Goal: Task Accomplishment & Management: Use online tool/utility

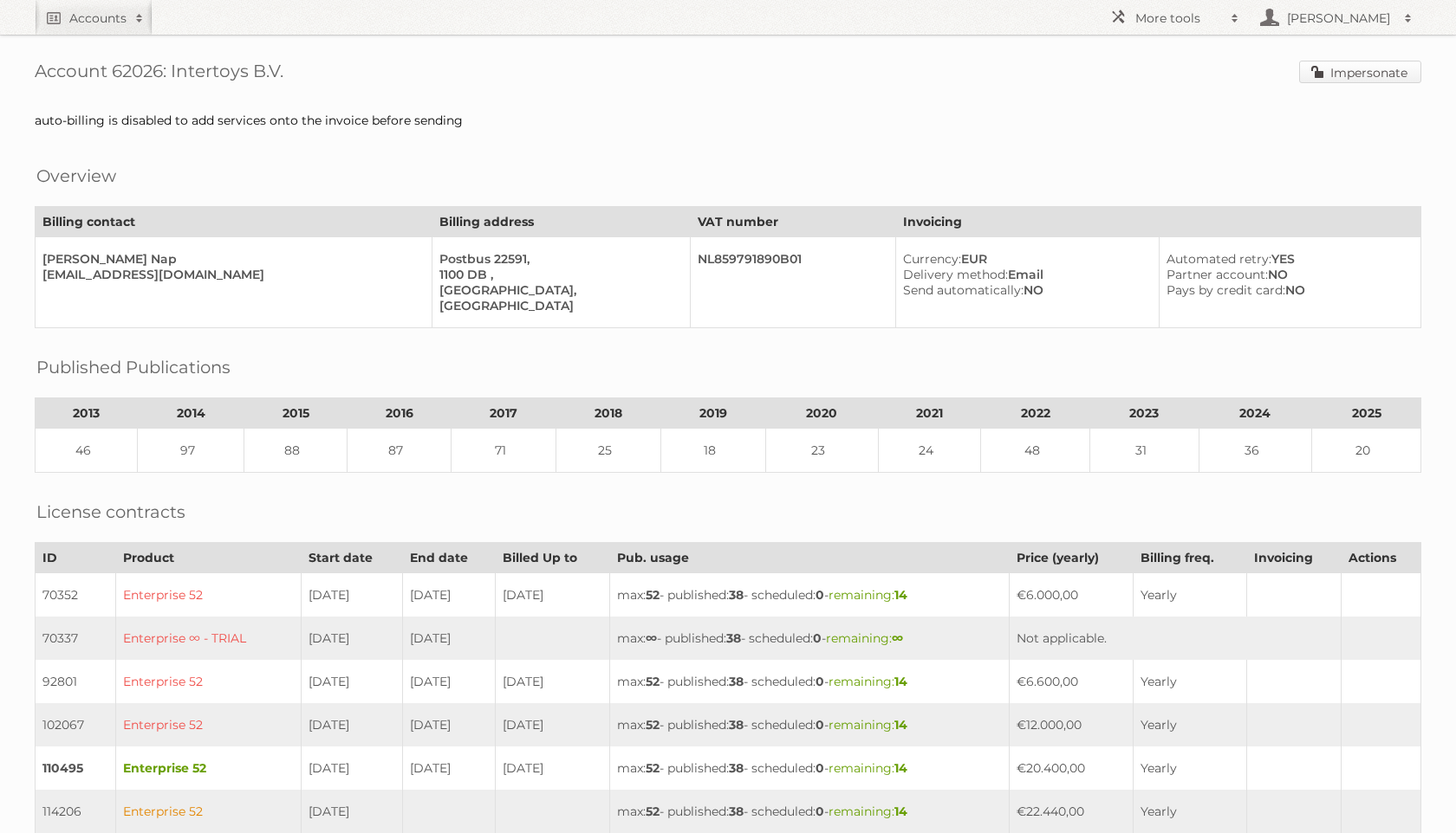
click at [1347, 74] on link "Impersonate" at bounding box center [1359, 72] width 122 height 23
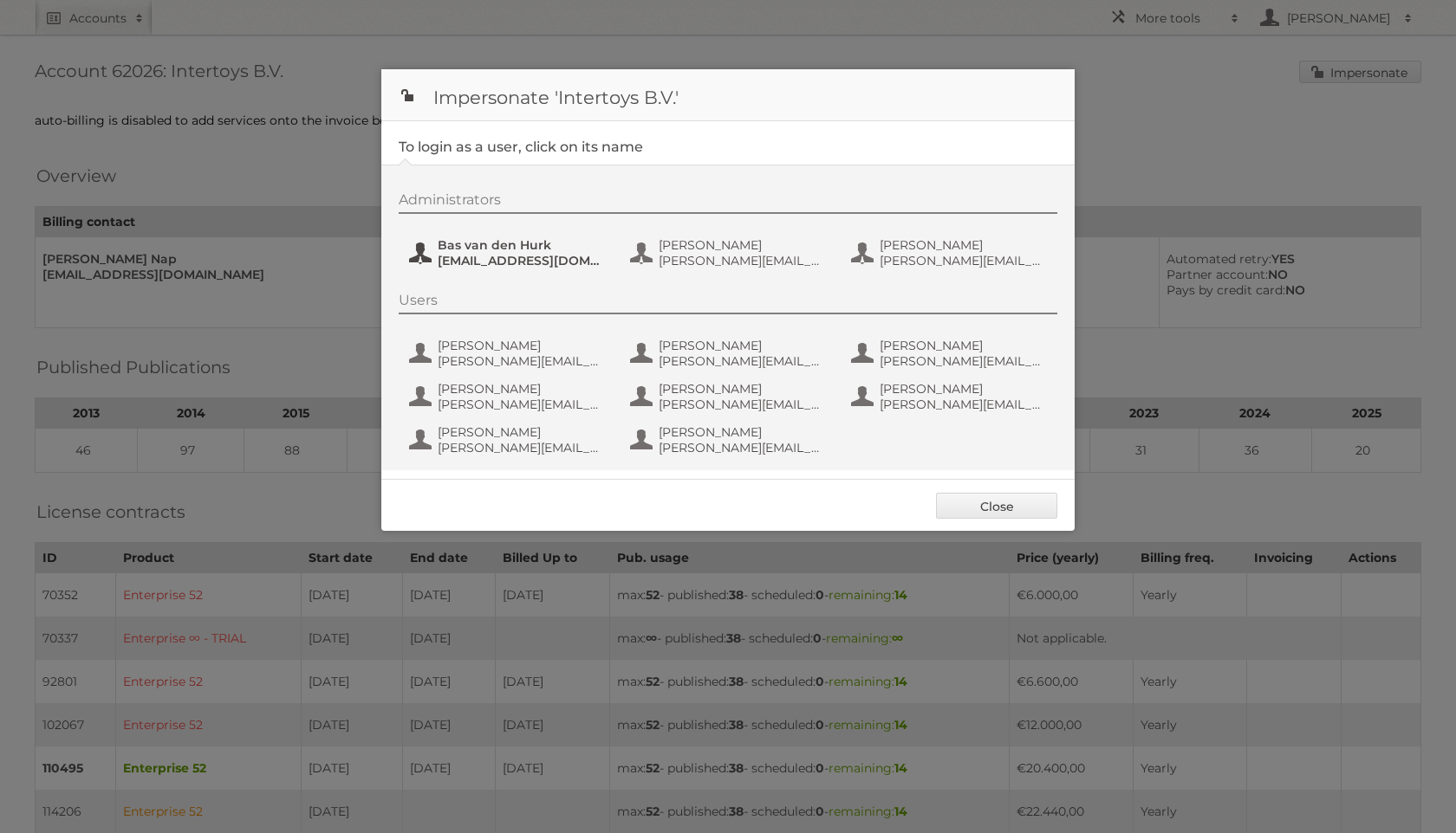
click at [537, 252] on span "Bas van den Hurk" at bounding box center [521, 244] width 168 height 15
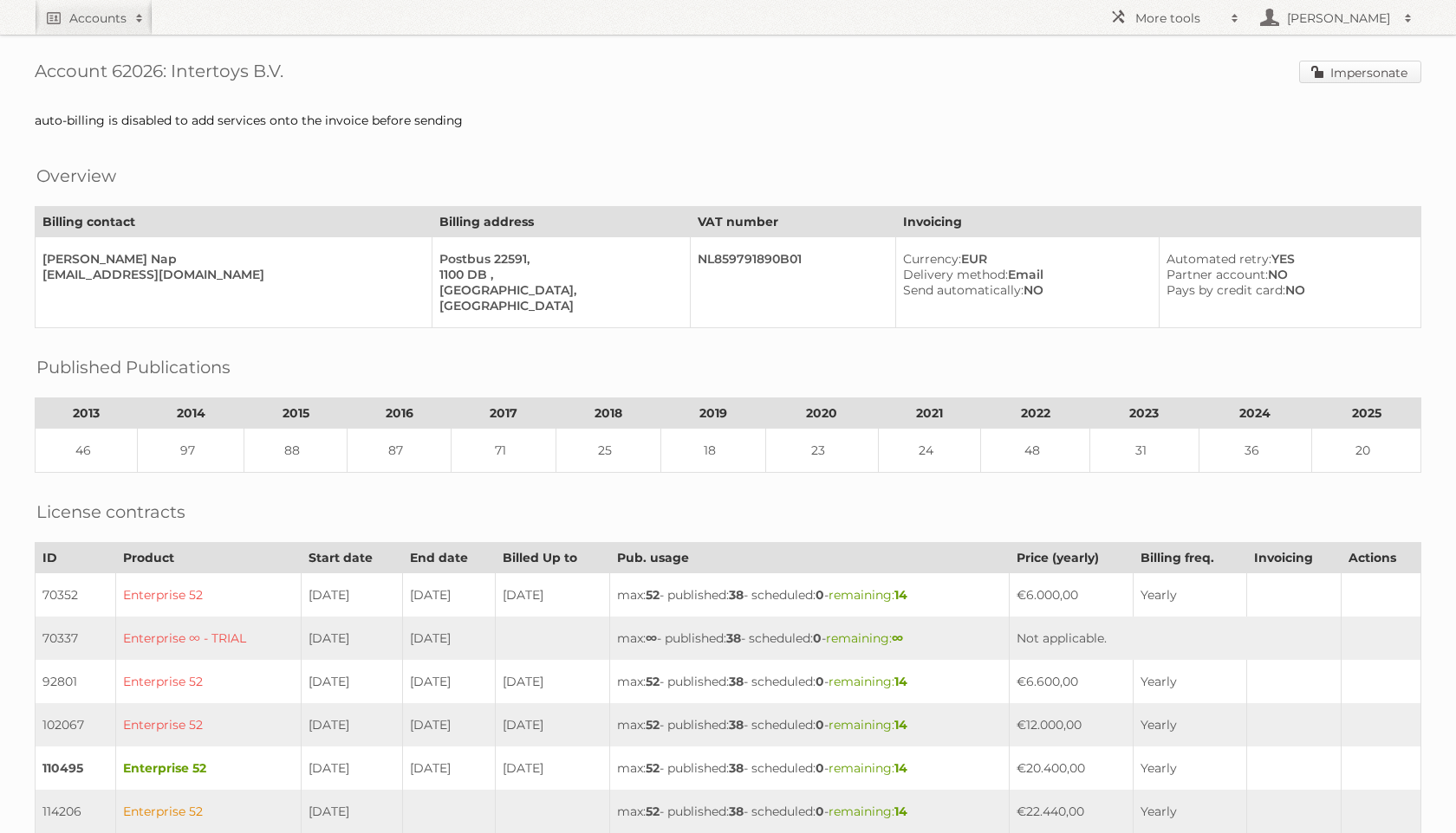
click at [1343, 73] on link "Impersonate" at bounding box center [1359, 72] width 122 height 23
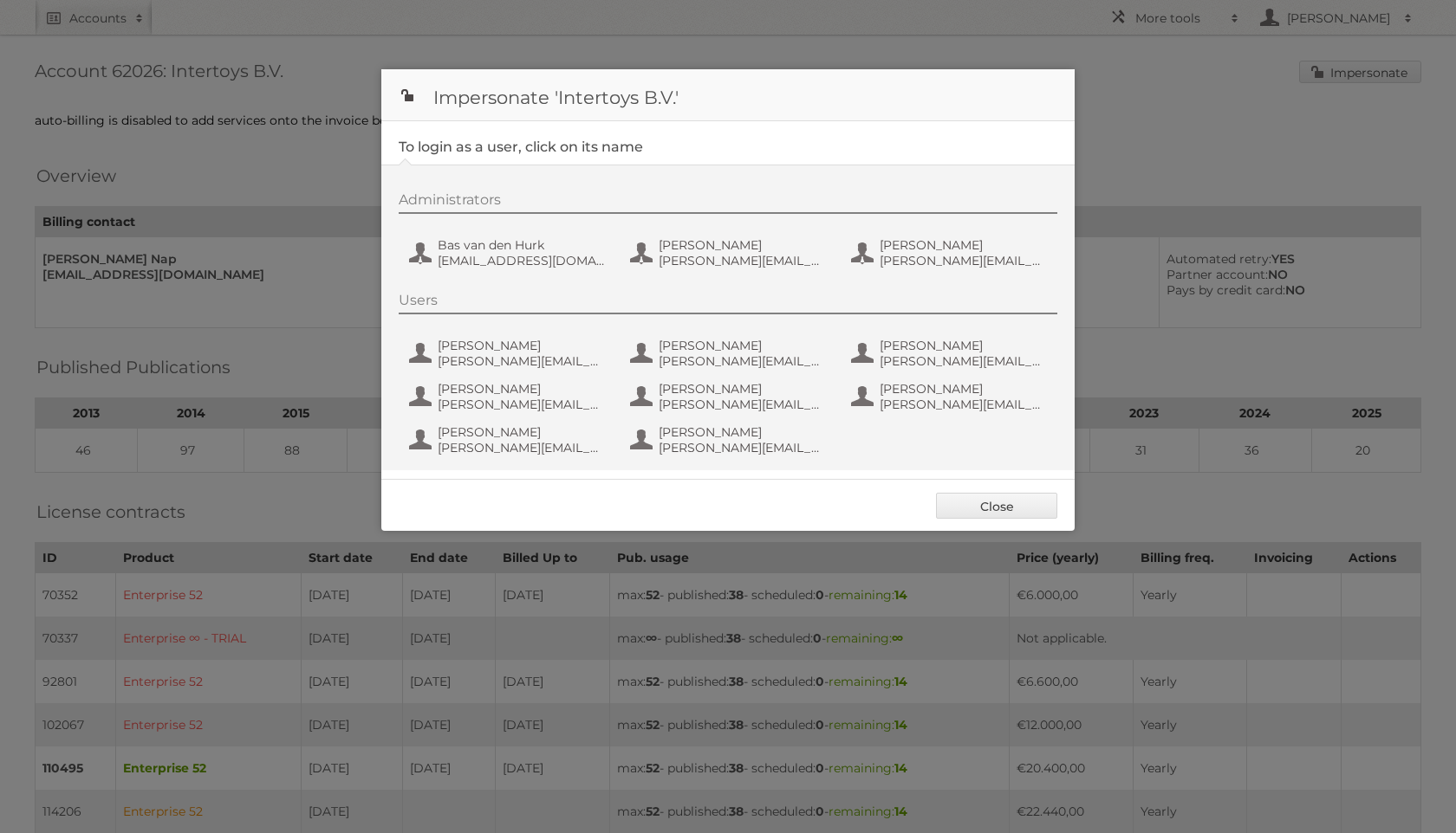
click at [486, 276] on div "Administrators Bas van den Hurk b.vandenhurk@intertoys.nl Janine Veerman janine…" at bounding box center [727, 317] width 693 height 306
click at [489, 261] on span "b.vandenhurk@intertoys.nl" at bounding box center [521, 261] width 168 height 15
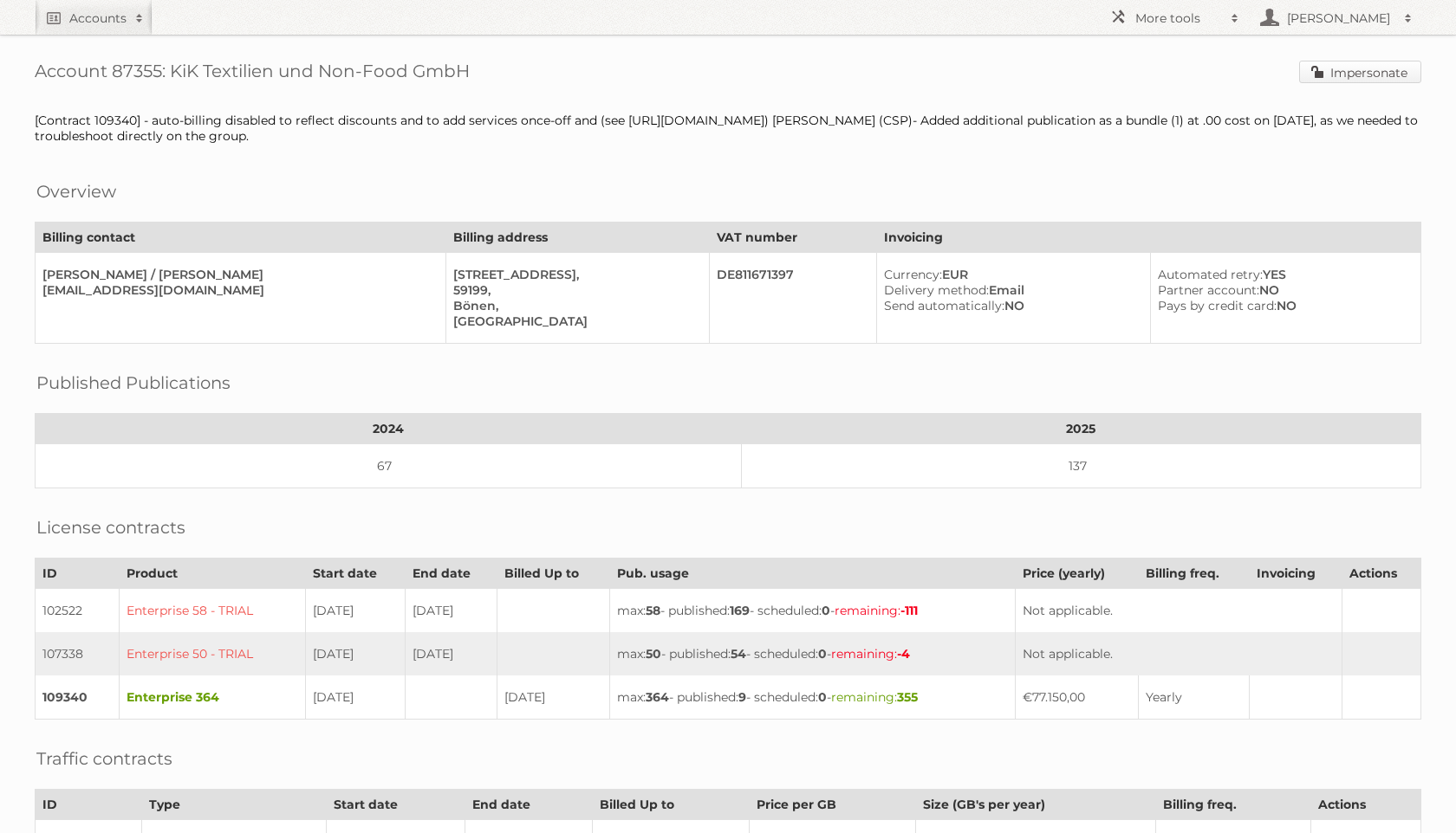
click at [1354, 74] on link "Impersonate" at bounding box center [1359, 72] width 122 height 23
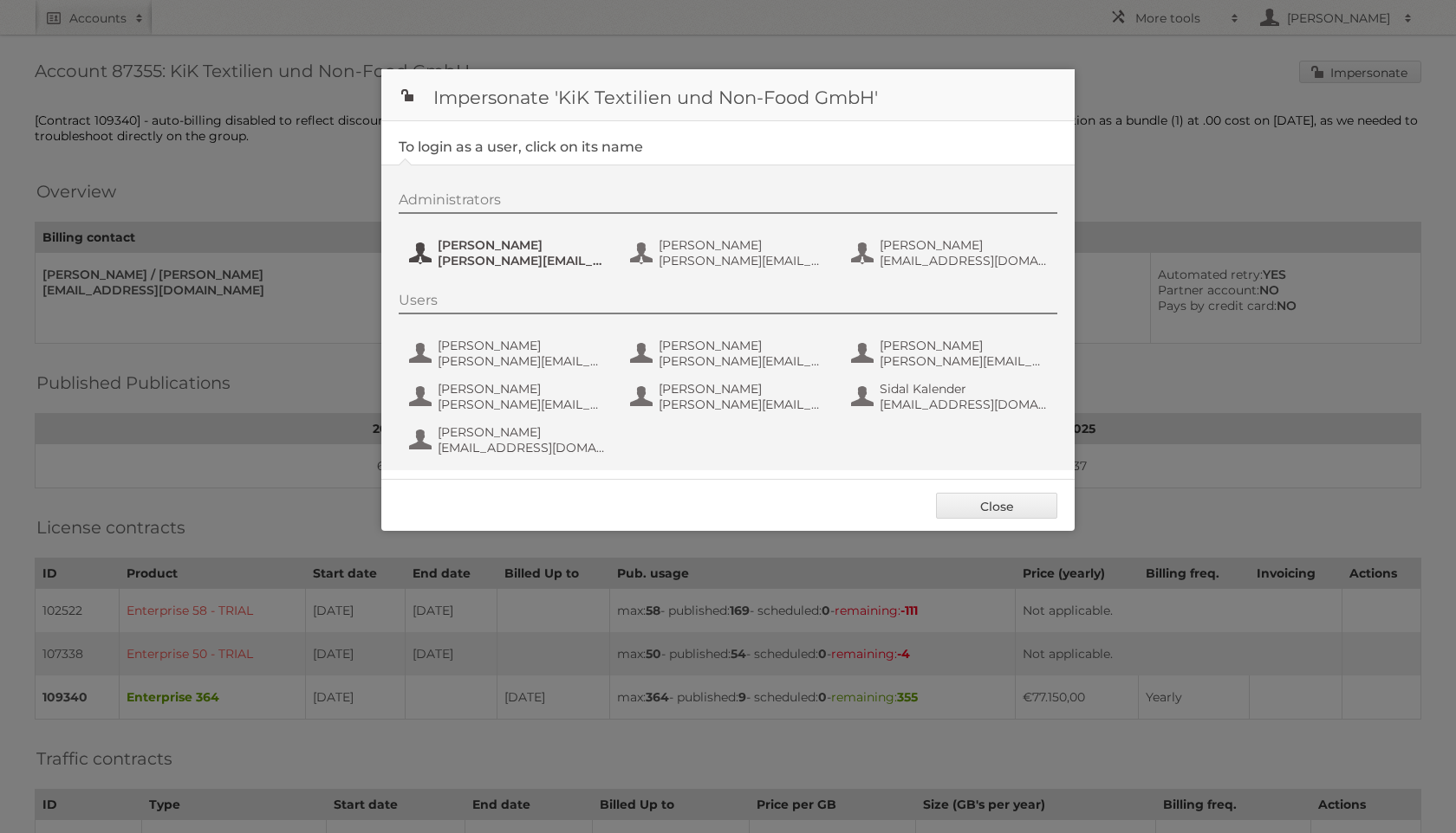
click at [517, 247] on span "Andre Busch" at bounding box center [521, 244] width 168 height 15
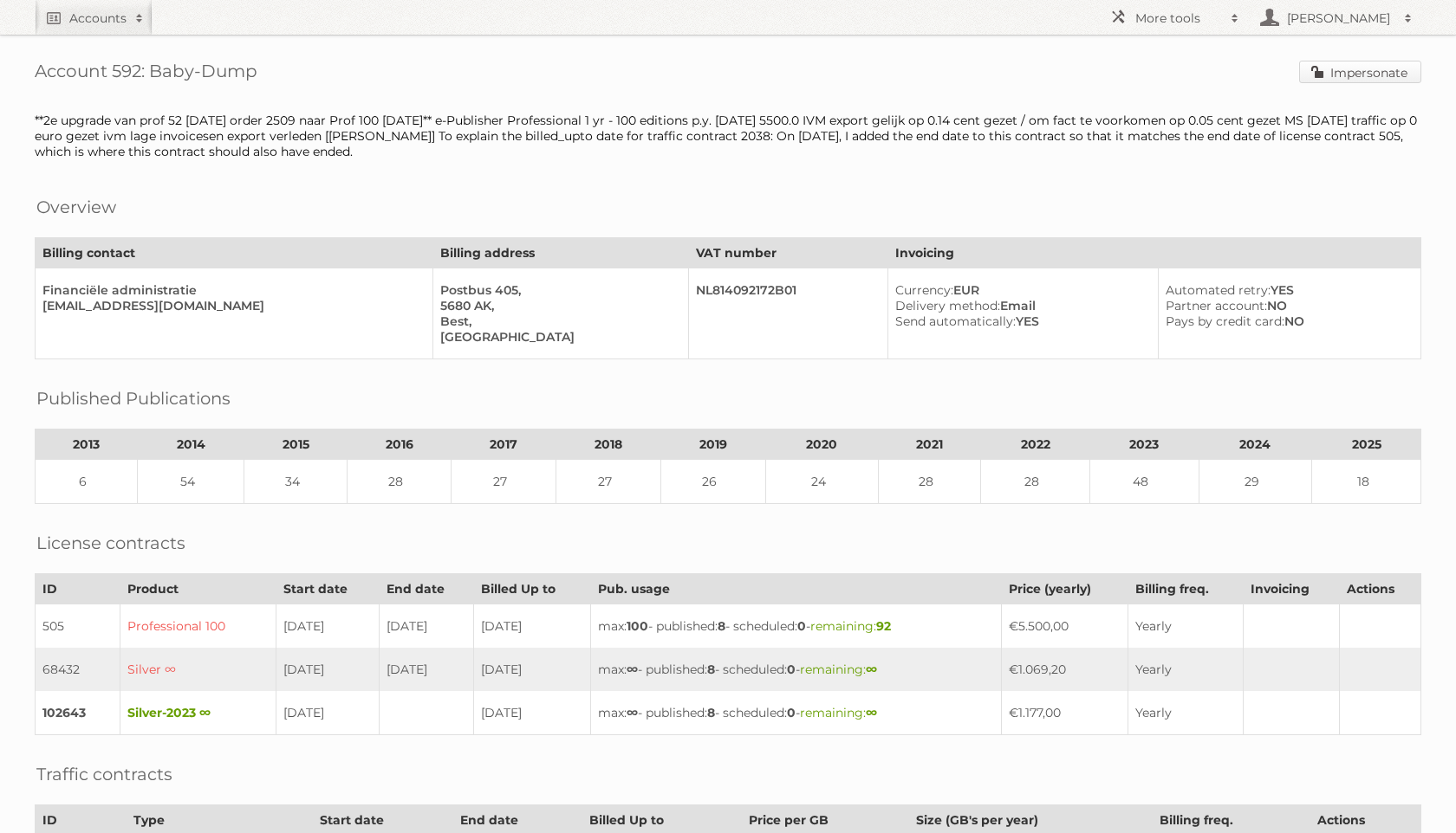
click at [1349, 76] on link "Impersonate" at bounding box center [1359, 72] width 122 height 23
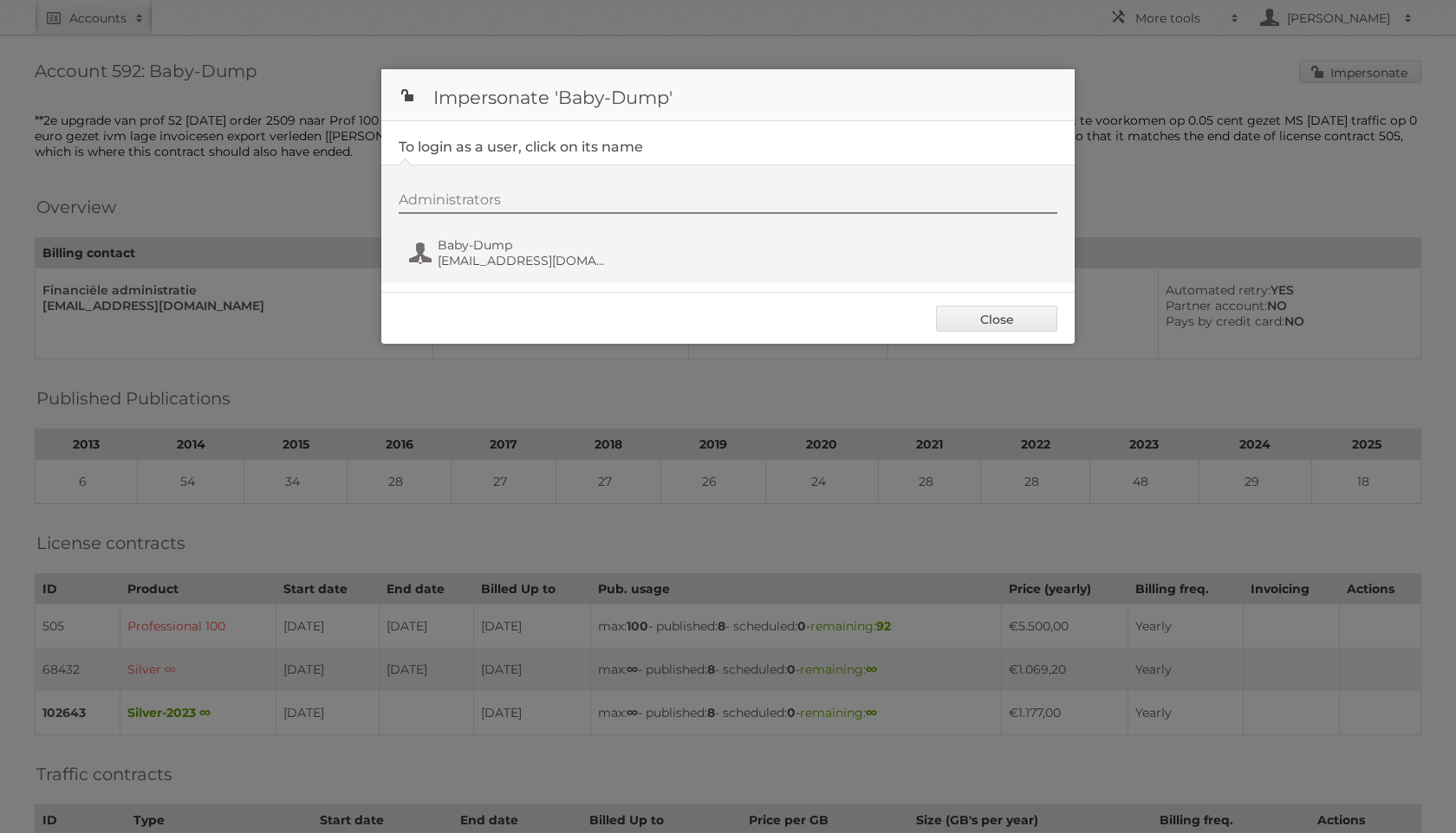
click at [613, 247] on div "Administrators Baby-Dump marketing@baby-dump.nl" at bounding box center [736, 233] width 676 height 83
click at [587, 246] on span "Baby-Dump" at bounding box center [521, 244] width 168 height 15
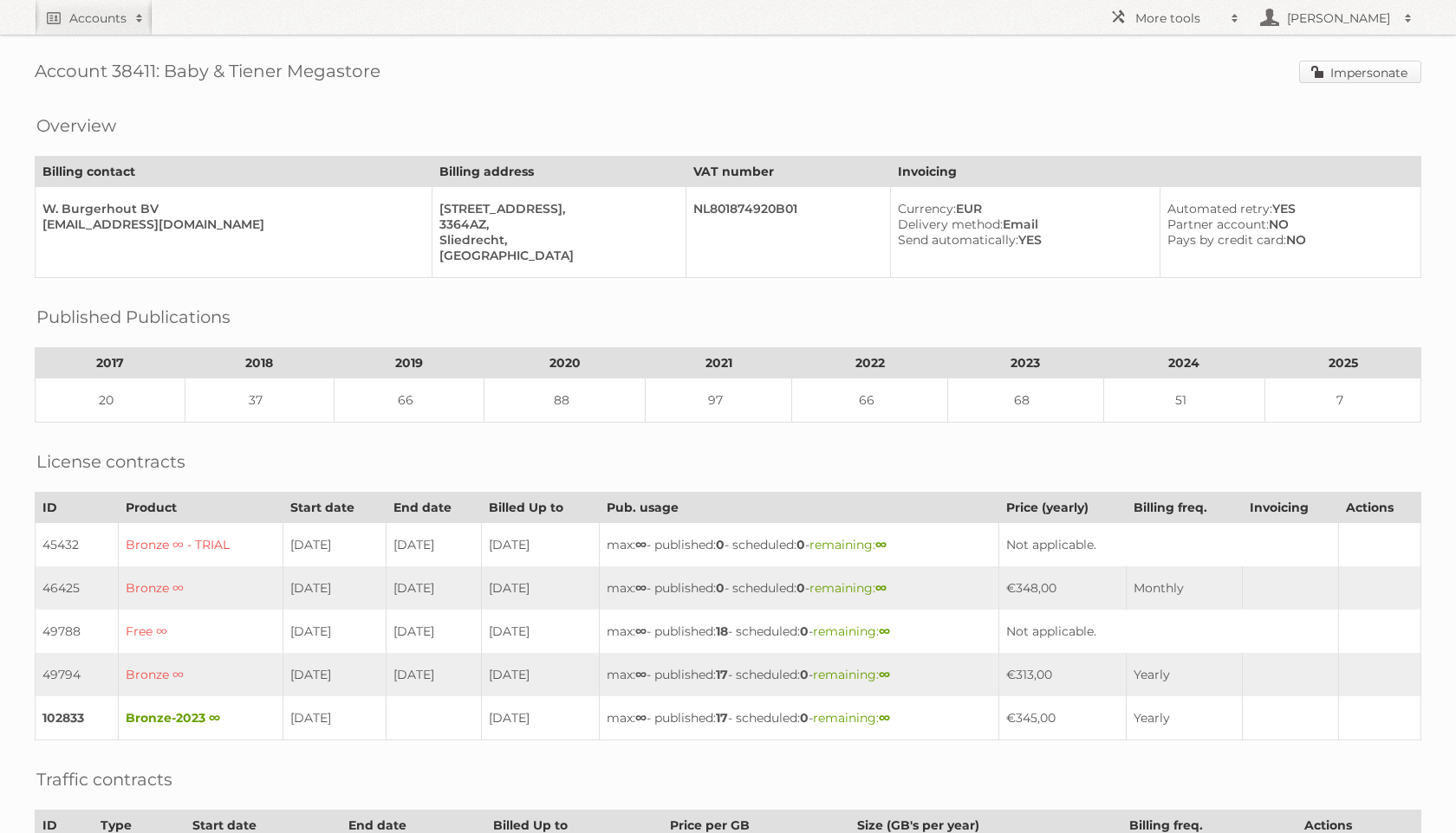
click at [1315, 69] on link "Impersonate" at bounding box center [1359, 72] width 122 height 23
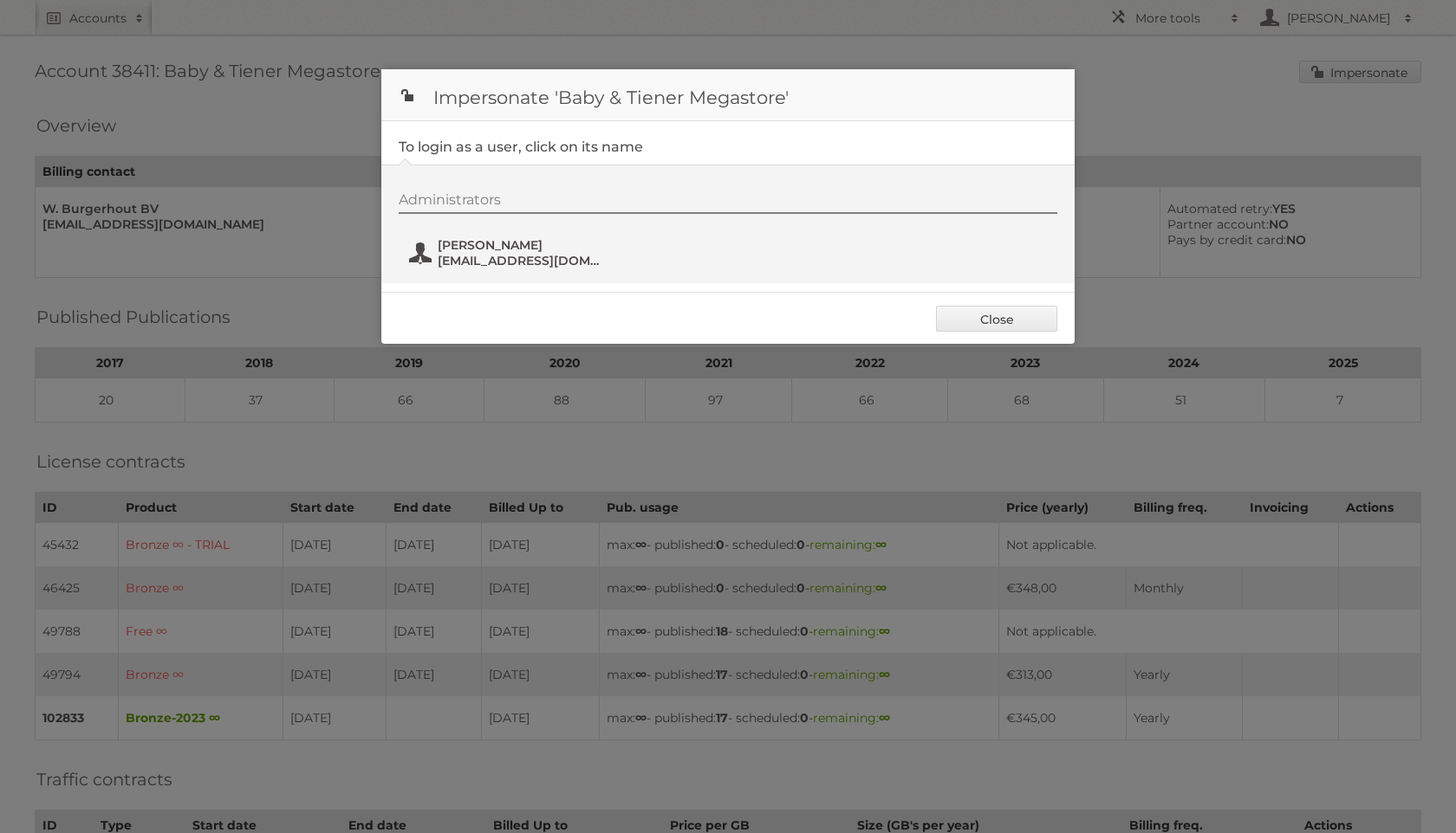
click at [496, 257] on span "jordy@babyentiener.nl" at bounding box center [521, 261] width 168 height 15
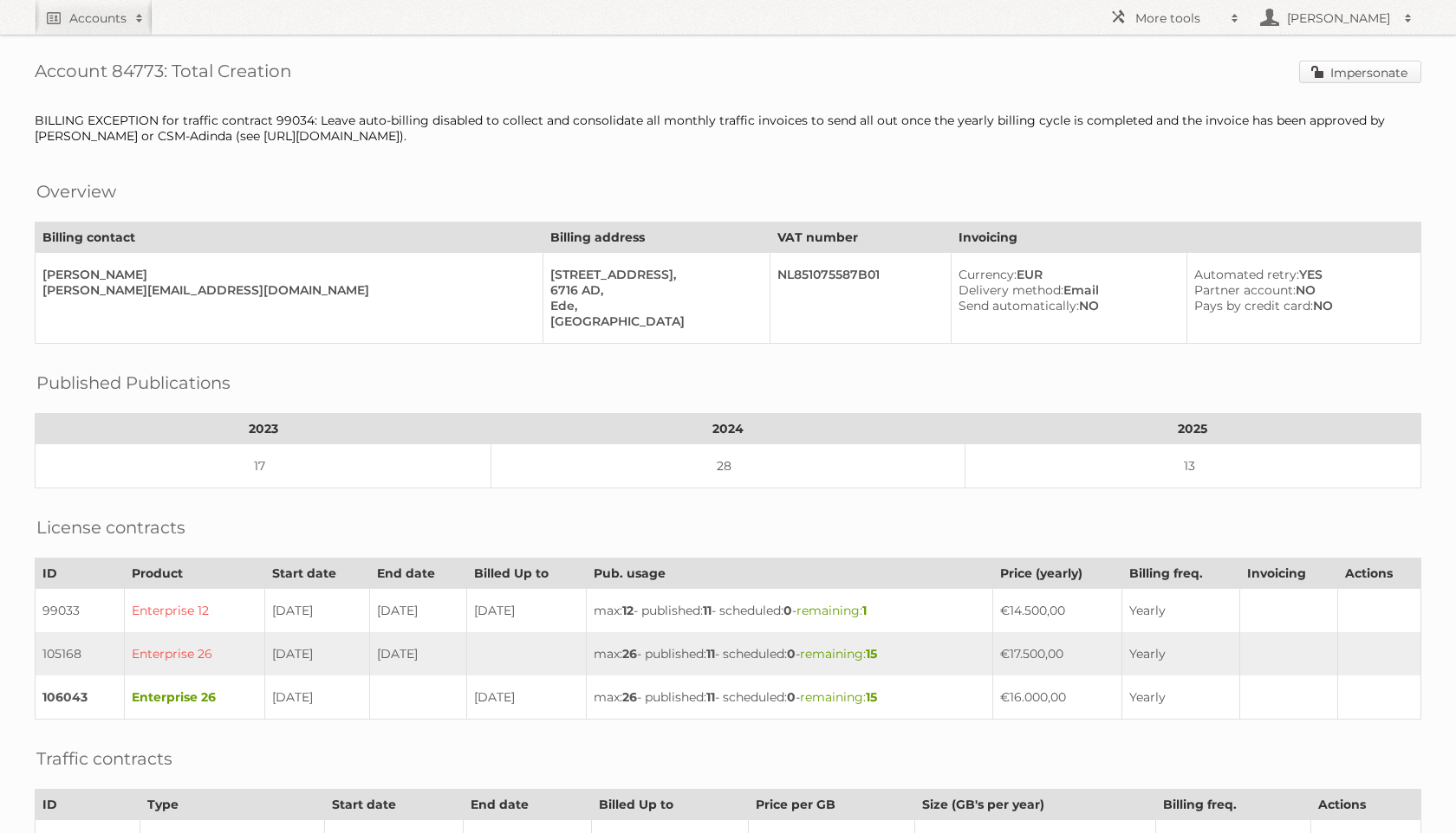
click at [1319, 81] on link "Impersonate" at bounding box center [1359, 72] width 122 height 23
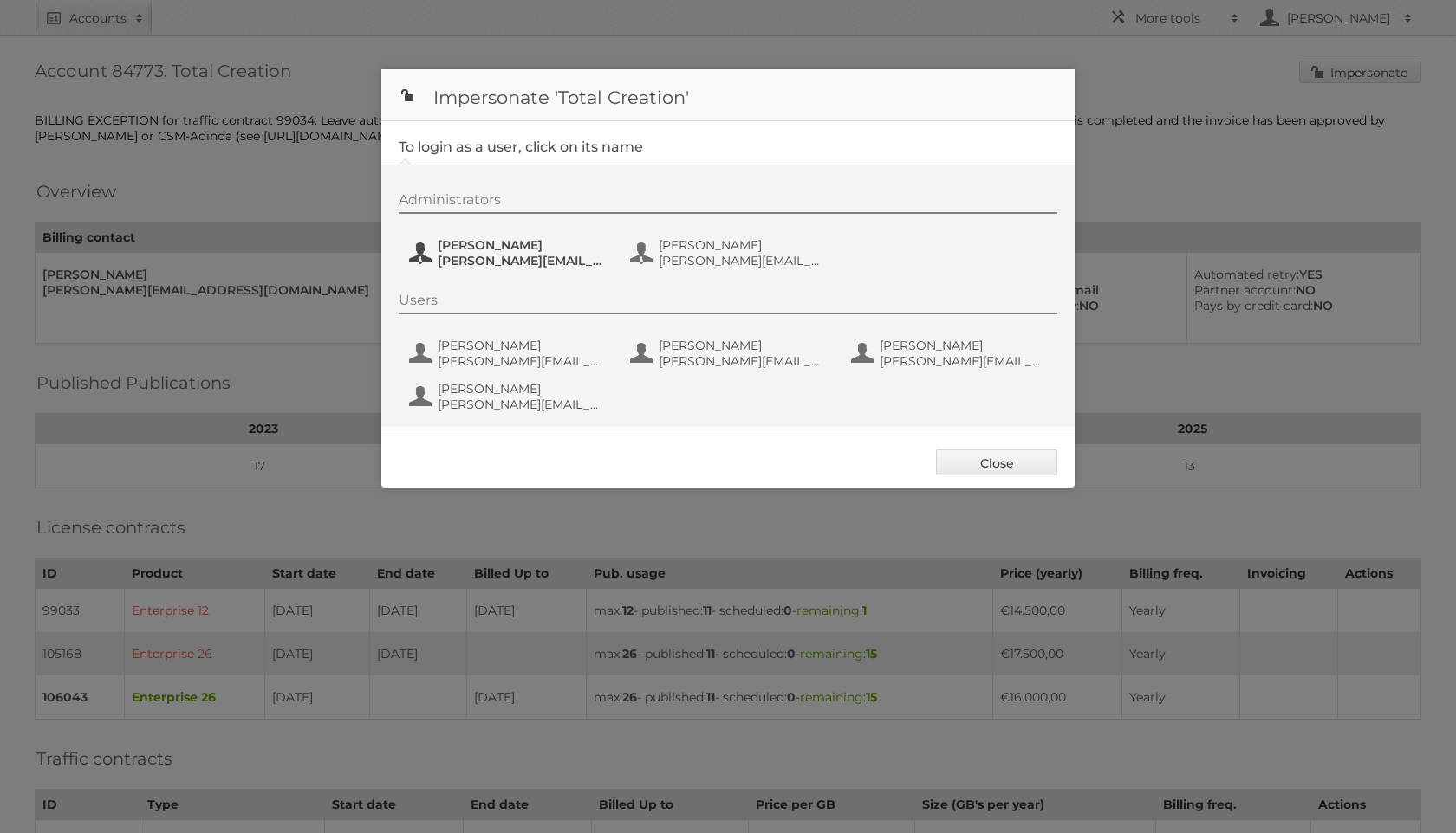
click at [540, 265] on span "marleen@totalcreation.nl" at bounding box center [521, 261] width 168 height 15
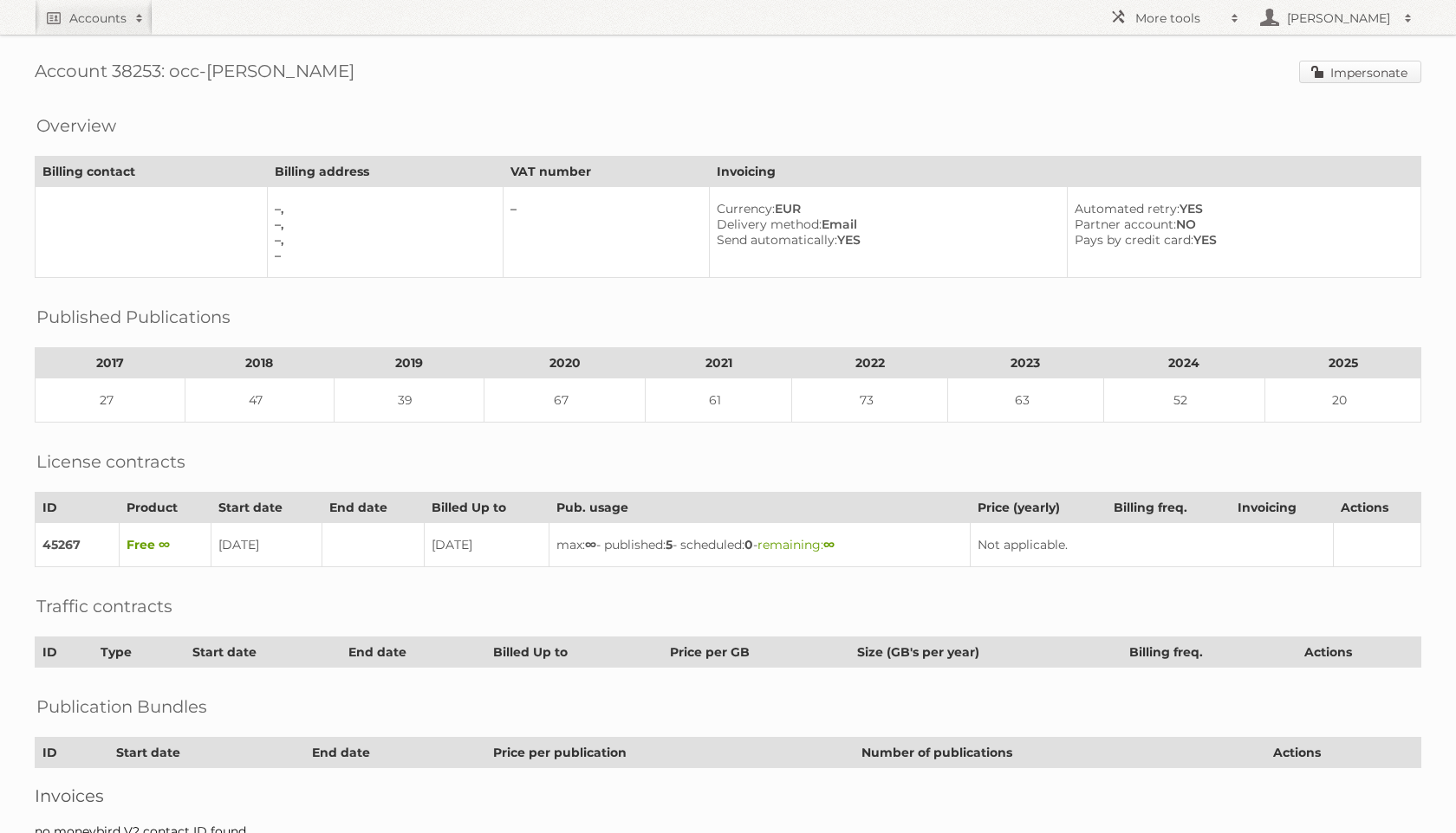
click at [1312, 77] on link "Impersonate" at bounding box center [1359, 72] width 122 height 23
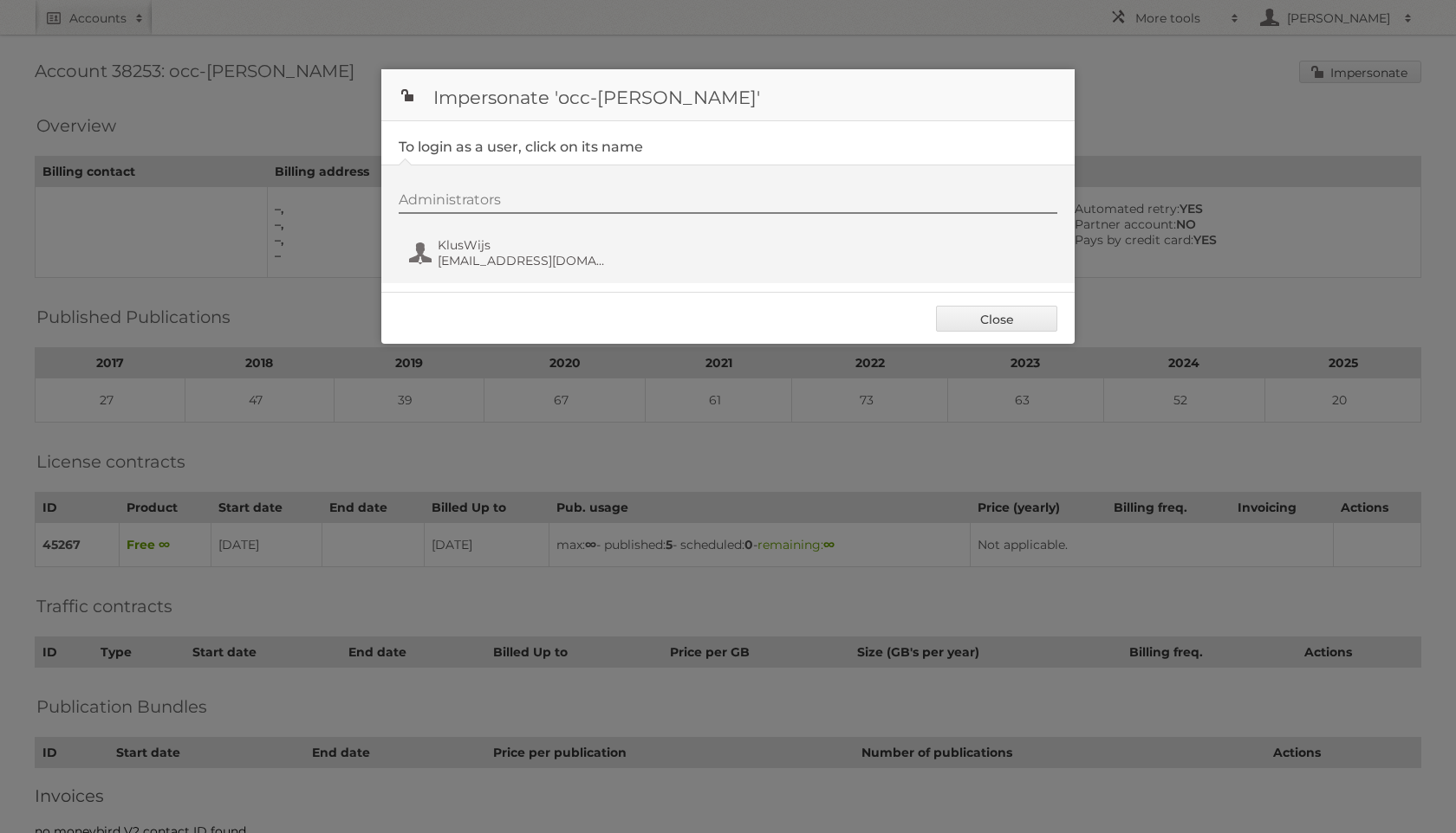
click at [501, 234] on div "Administrators KlusWijs marketing@kluswijs.nl" at bounding box center [736, 233] width 676 height 83
click at [501, 247] on span "KlusWijs" at bounding box center [521, 244] width 168 height 15
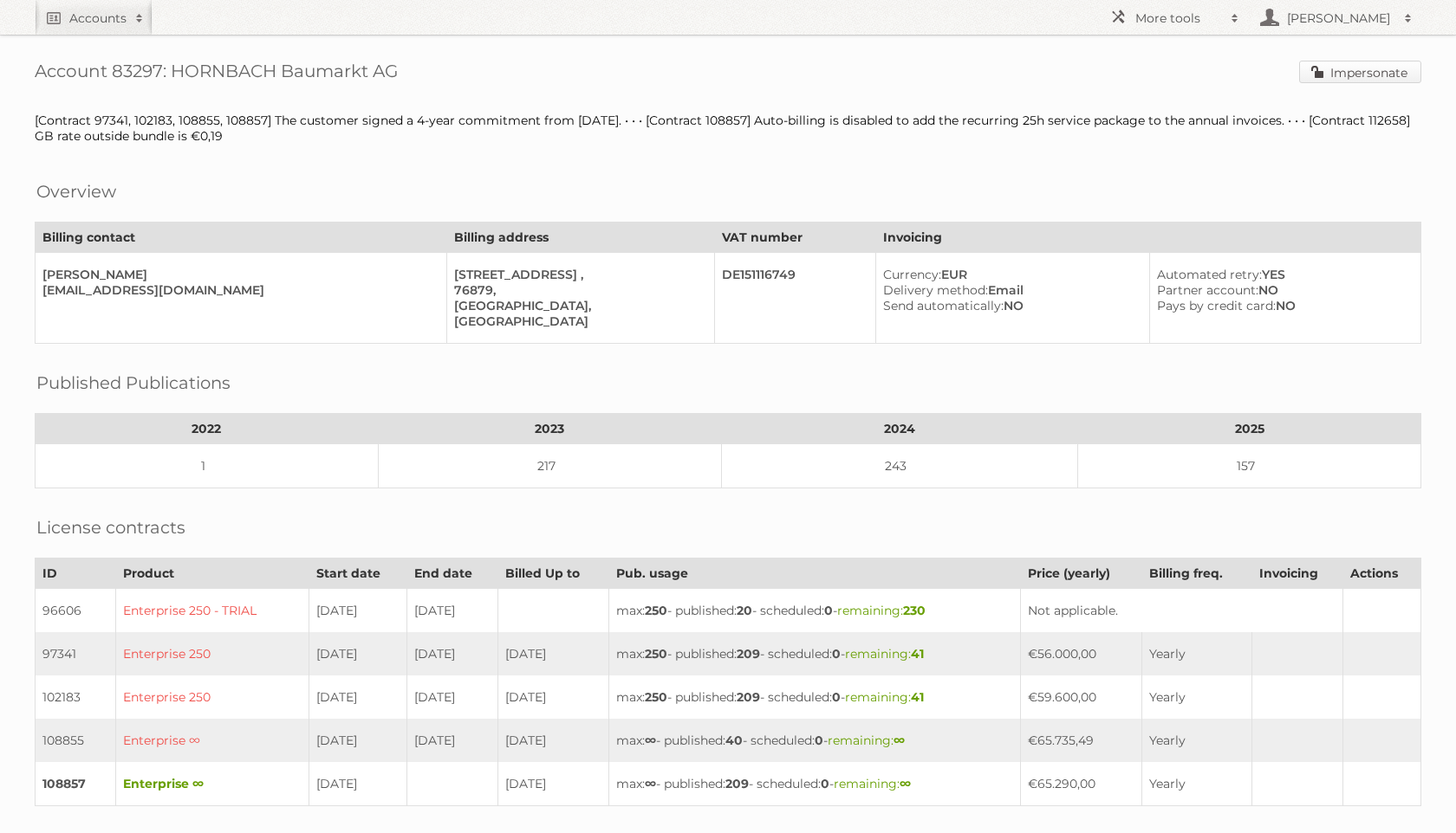
click at [1318, 63] on link "Impersonate" at bounding box center [1359, 72] width 122 height 23
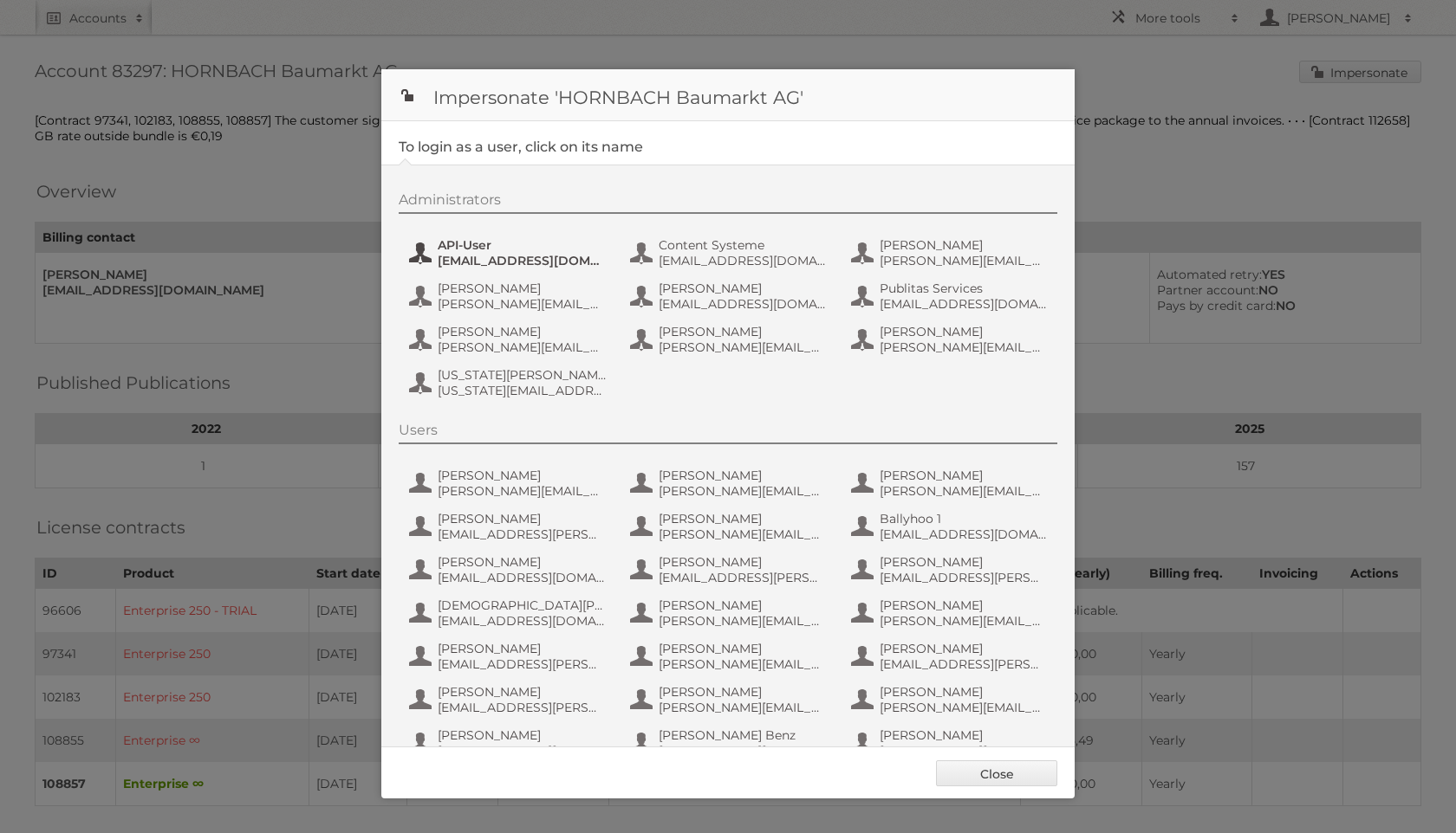
click at [501, 270] on button "API-User api-publitas@hornbach.com" at bounding box center [509, 253] width 204 height 35
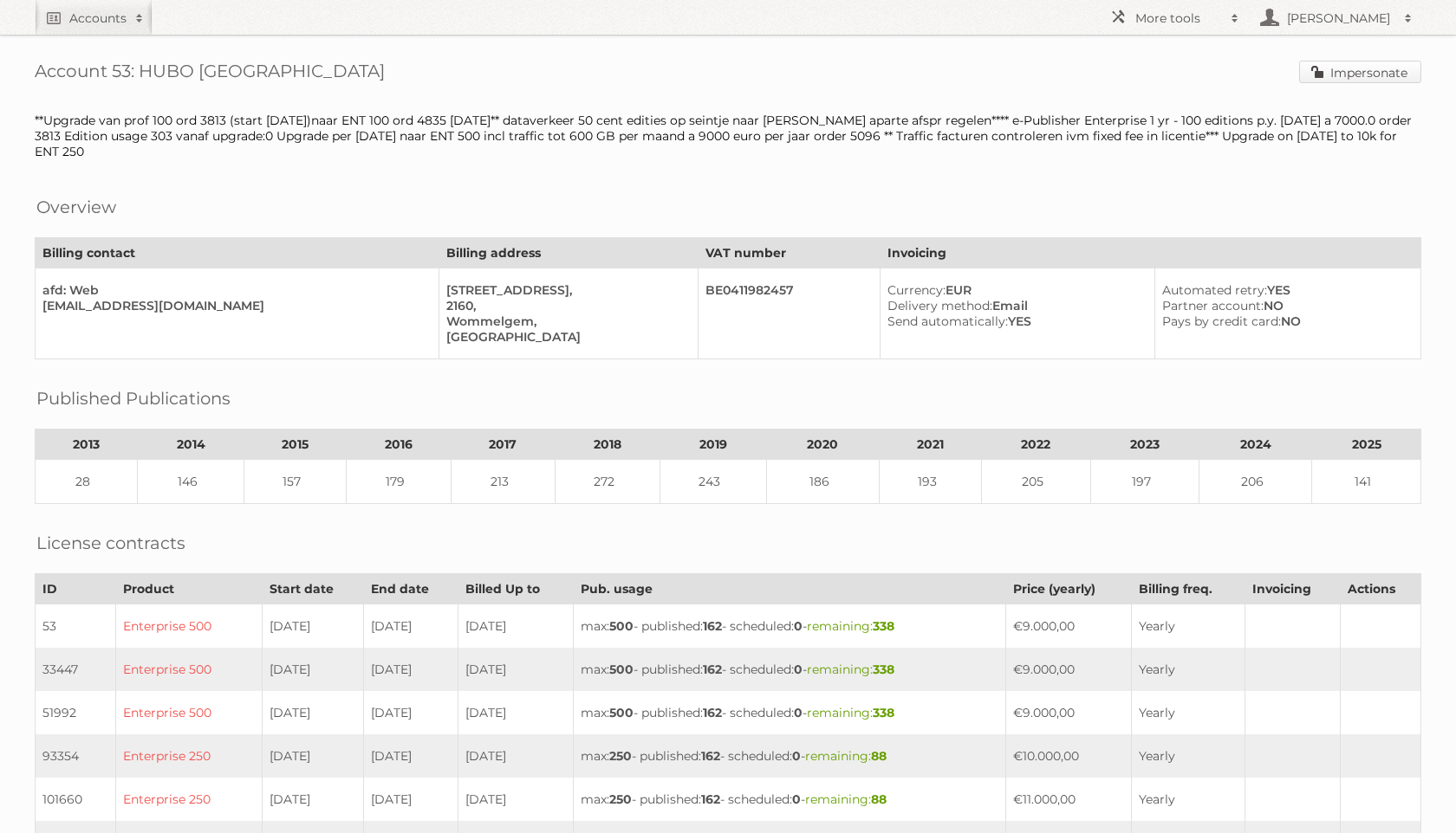
click at [1359, 69] on link "Impersonate" at bounding box center [1359, 72] width 122 height 23
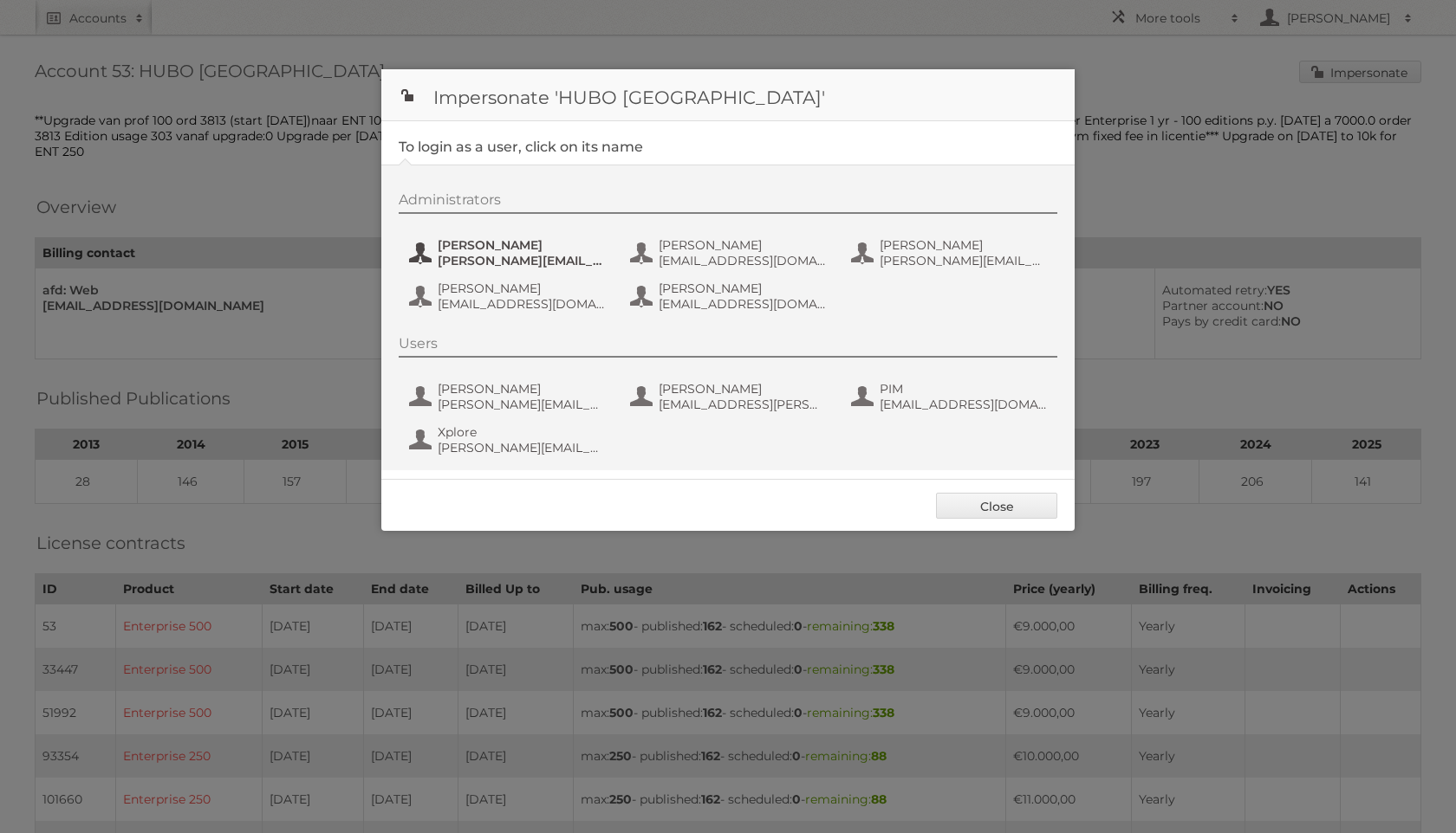
click at [520, 252] on span "Julie Van Betsbrugge" at bounding box center [521, 244] width 168 height 15
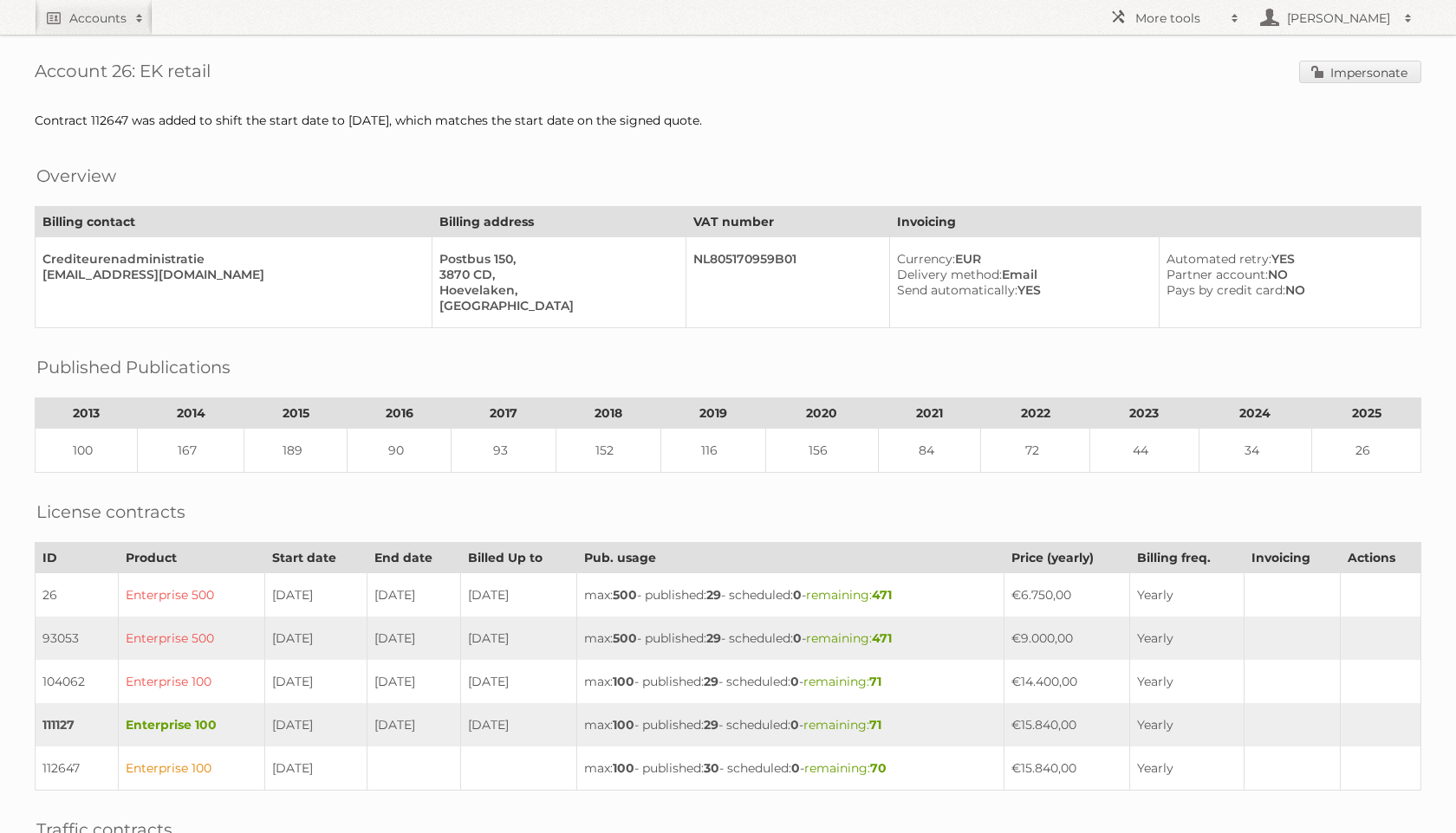
click at [1377, 84] on span "Impersonate" at bounding box center [1359, 73] width 122 height 26
click at [1365, 66] on link "Impersonate" at bounding box center [1359, 72] width 122 height 23
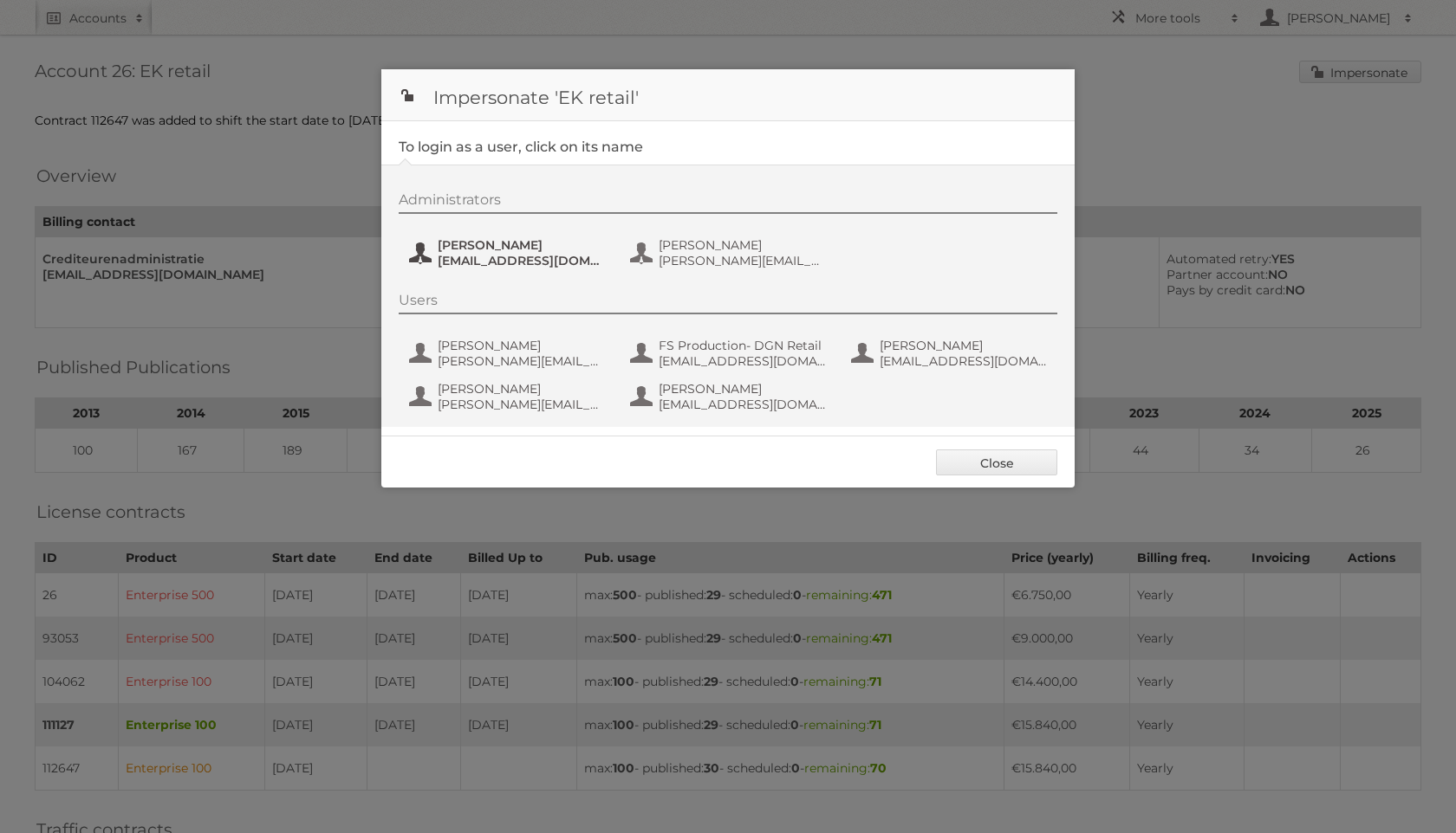
click at [556, 263] on span "[EMAIL_ADDRESS][DOMAIN_NAME]" at bounding box center [521, 261] width 168 height 15
